Goal: Task Accomplishment & Management: Manage account settings

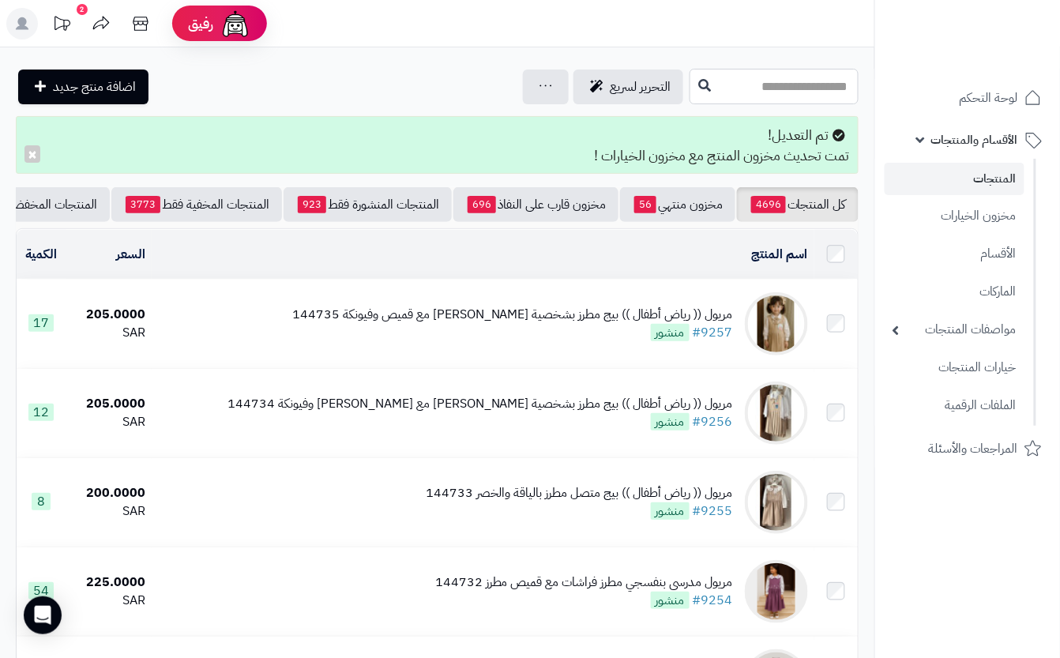
drag, startPoint x: 705, startPoint y: 80, endPoint x: 706, endPoint y: 107, distance: 27.7
click at [705, 81] on input "text" at bounding box center [774, 87] width 169 height 36
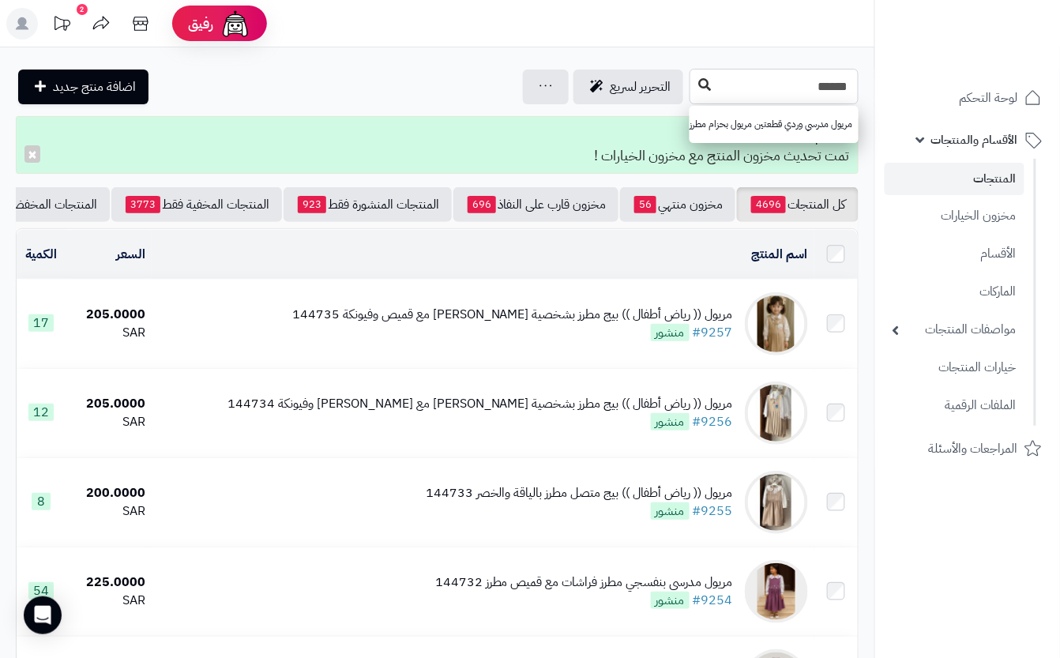
type input "******"
click at [698, 78] on icon at bounding box center [704, 84] width 13 height 13
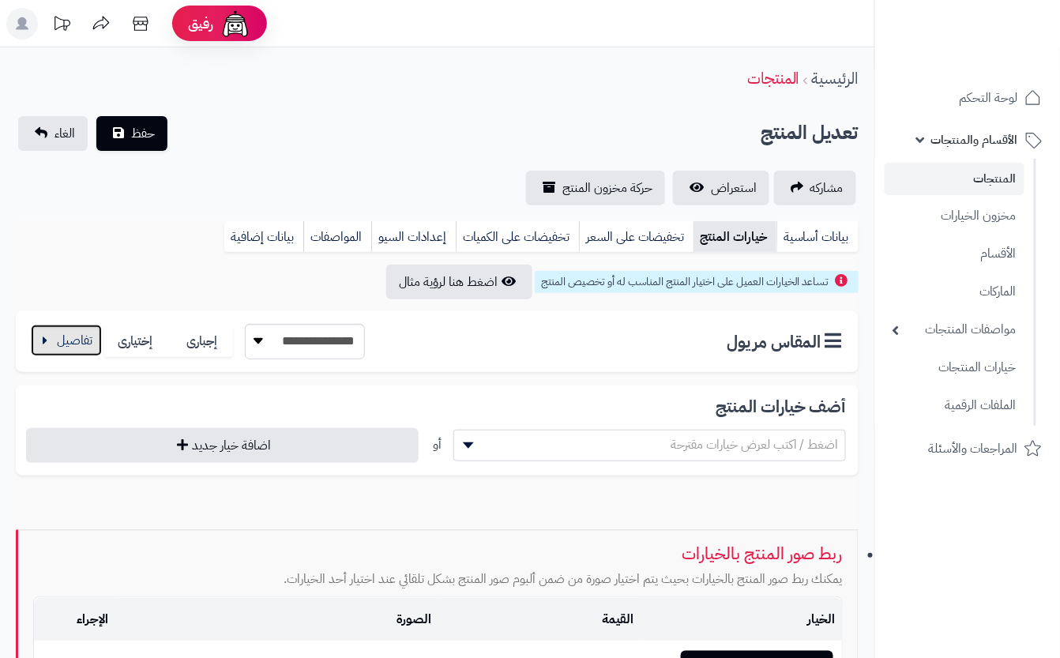
click at [73, 348] on button "button" at bounding box center [66, 341] width 71 height 32
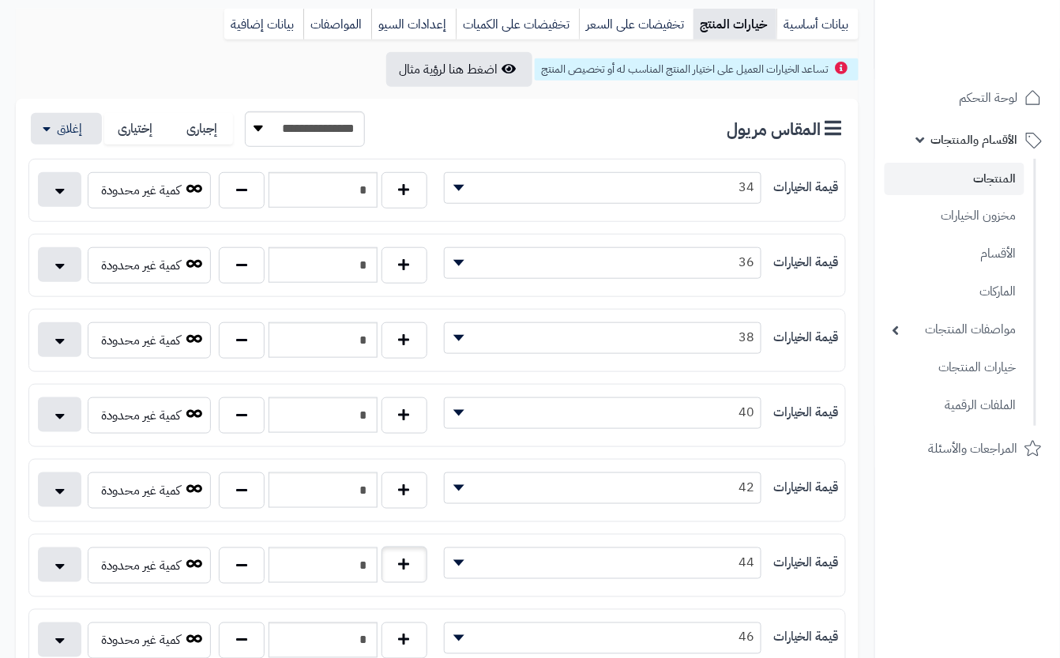
scroll to position [526, 0]
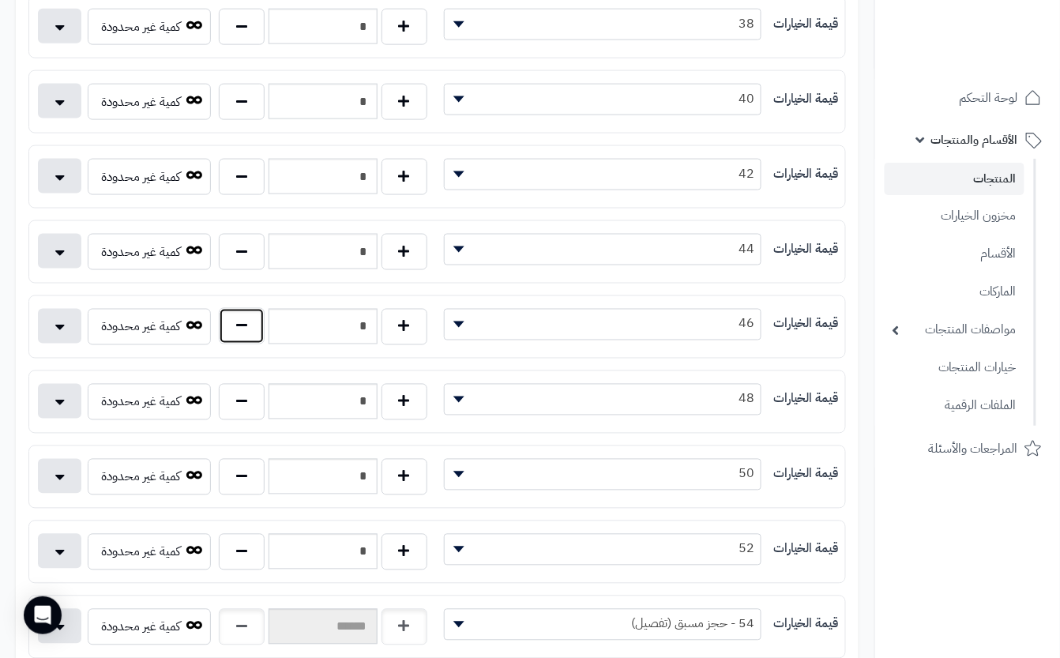
click at [238, 337] on button "button" at bounding box center [242, 326] width 46 height 36
type input "*"
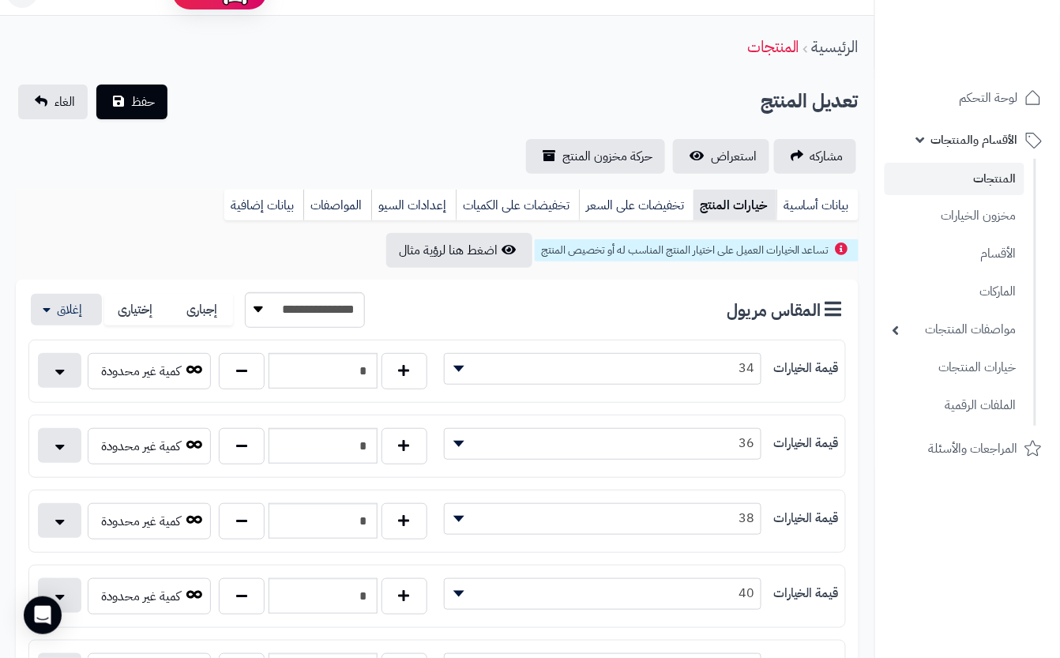
scroll to position [0, 0]
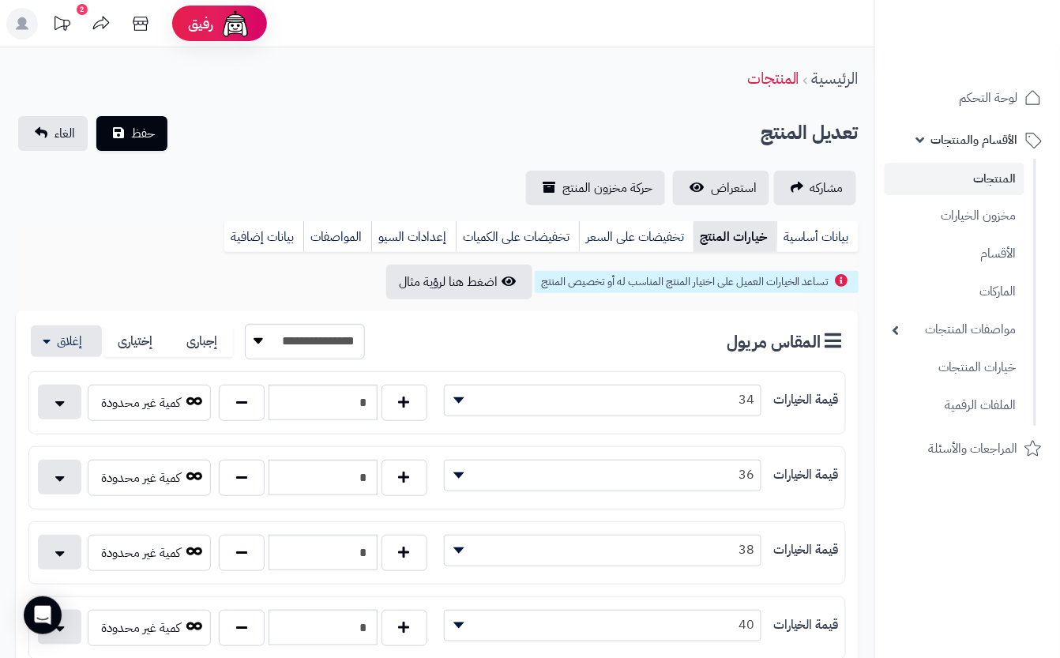
click at [213, 149] on div "**********" at bounding box center [437, 160] width 875 height 89
click at [121, 124] on button "حفظ" at bounding box center [131, 132] width 71 height 35
